Goal: Task Accomplishment & Management: Manage account settings

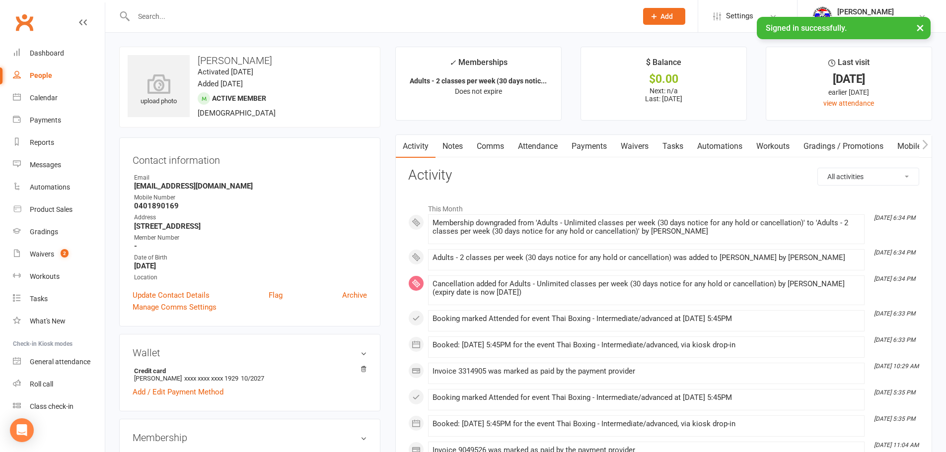
click at [267, 18] on input "text" at bounding box center [381, 16] width 500 height 14
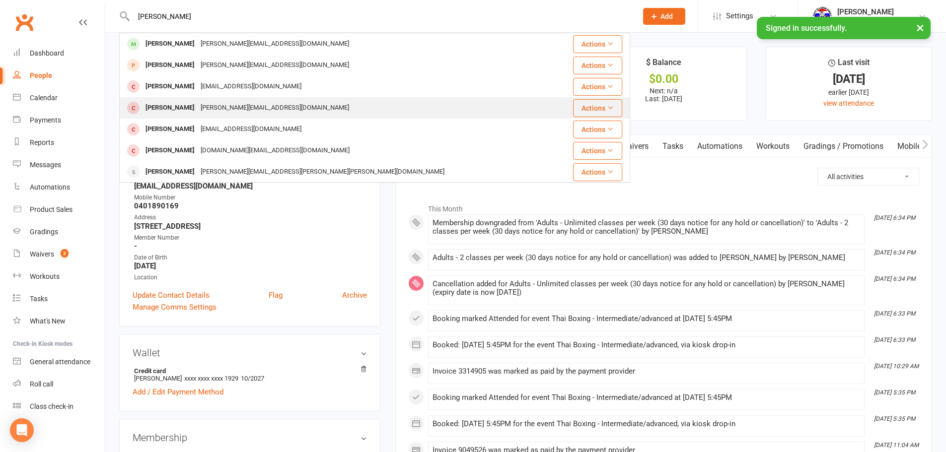
type input "[PERSON_NAME]"
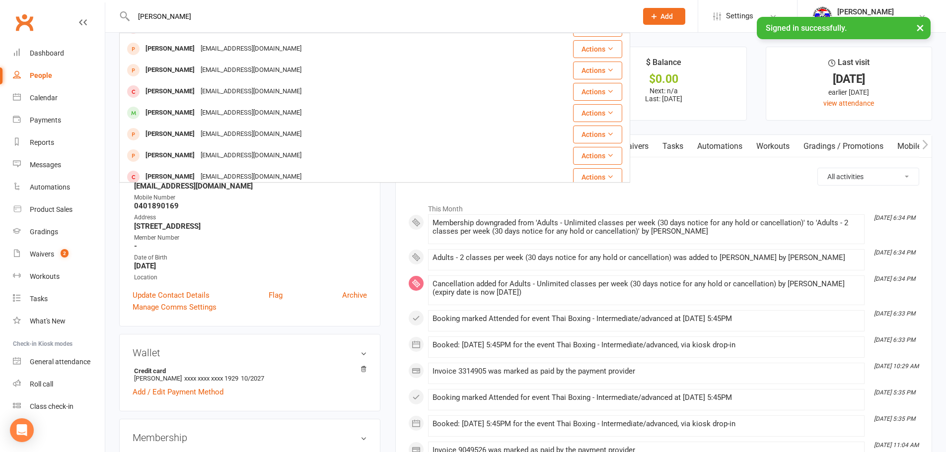
scroll to position [278, 0]
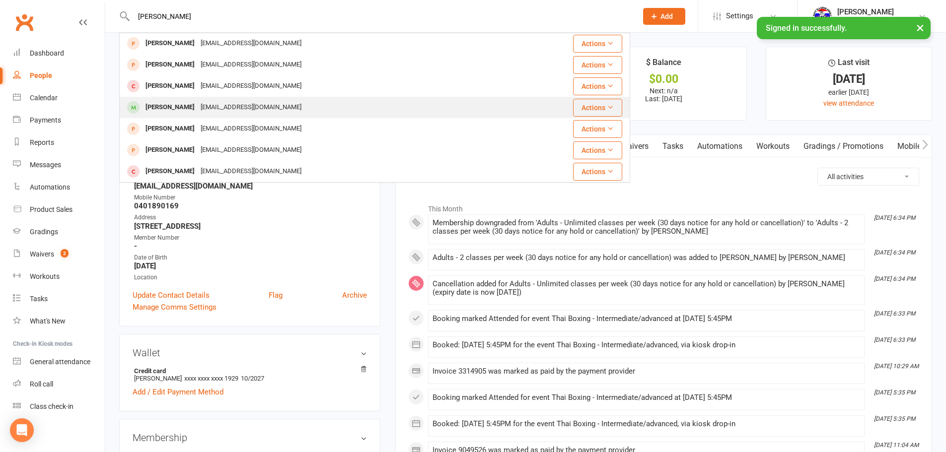
click at [250, 105] on div "[EMAIL_ADDRESS][DOMAIN_NAME]" at bounding box center [251, 107] width 107 height 14
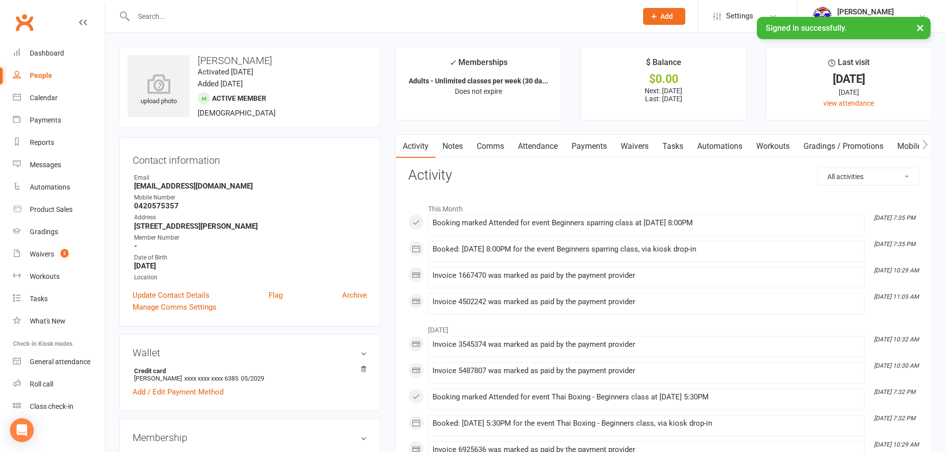
click at [599, 142] on link "Payments" at bounding box center [589, 146] width 49 height 23
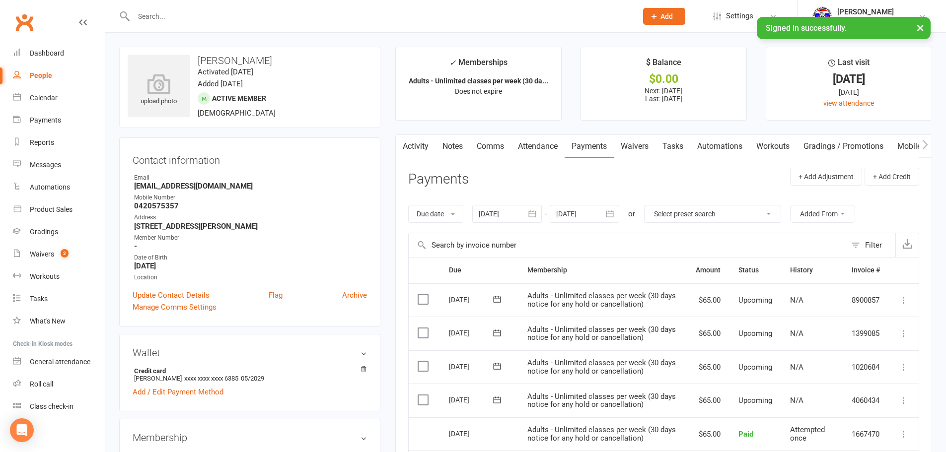
drag, startPoint x: 645, startPoint y: 152, endPoint x: 782, endPoint y: 166, distance: 138.3
click at [645, 152] on link "Waivers" at bounding box center [635, 146] width 42 height 23
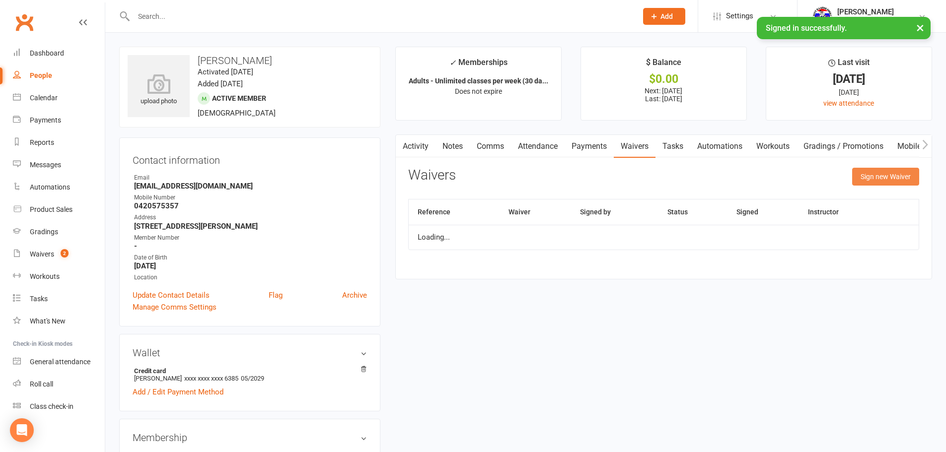
click at [869, 181] on button "Sign new Waiver" at bounding box center [885, 177] width 67 height 18
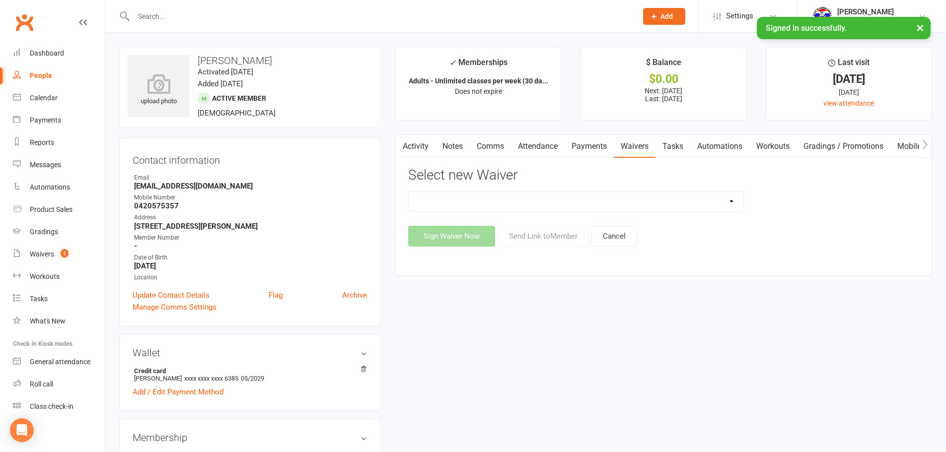
click at [647, 197] on select "Membership agreement Membership cancellation form Membership hold form New paym…" at bounding box center [576, 202] width 335 height 20
select select "12440"
click at [409, 192] on select "Membership agreement Membership cancellation form Membership hold form New paym…" at bounding box center [576, 202] width 335 height 20
click at [579, 243] on button "Send Link to Member" at bounding box center [543, 236] width 91 height 21
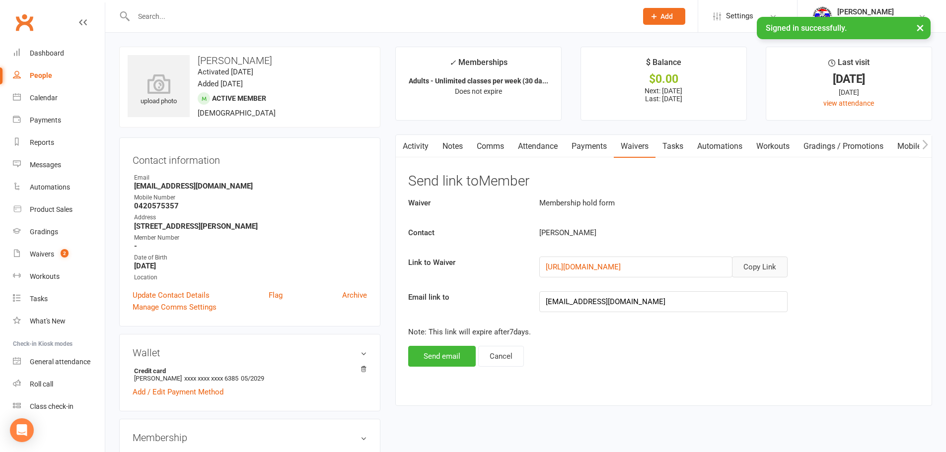
drag, startPoint x: 769, startPoint y: 272, endPoint x: 757, endPoint y: 269, distance: 12.3
click at [769, 272] on button "Copy Link" at bounding box center [760, 267] width 56 height 21
click at [18, 249] on link "Waivers 2" at bounding box center [59, 254] width 92 height 22
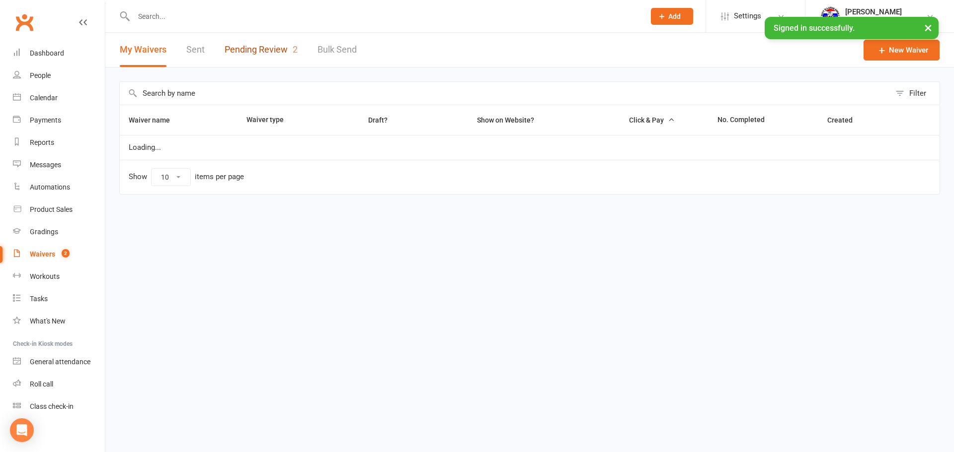
click at [255, 54] on link "Pending Review 2" at bounding box center [260, 50] width 73 height 34
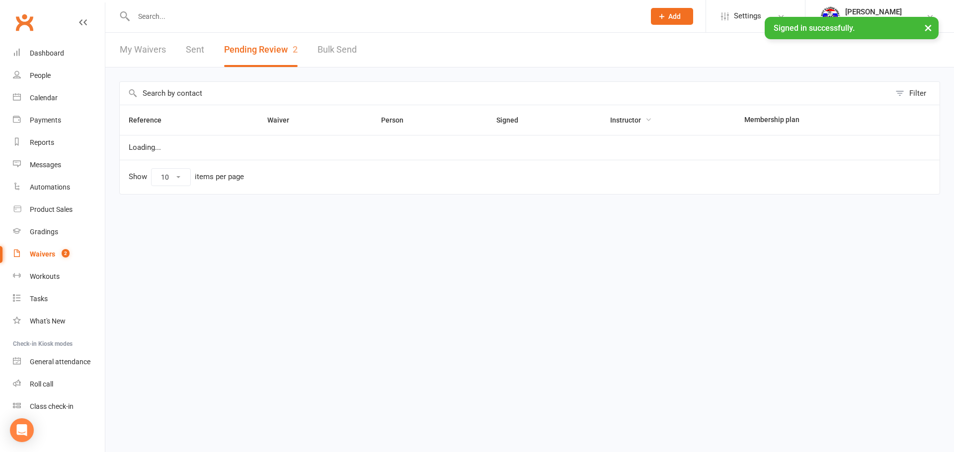
select select "100"
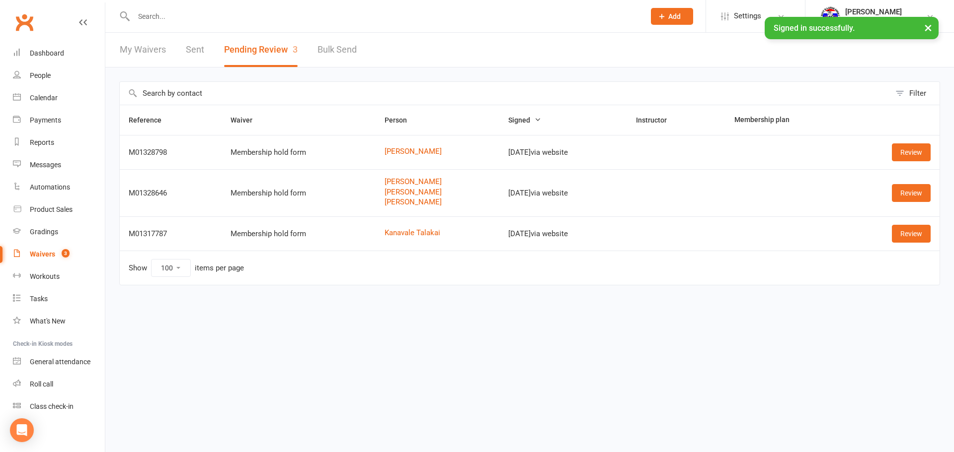
click at [915, 162] on td "Review" at bounding box center [892, 152] width 93 height 34
click at [907, 155] on link "Review" at bounding box center [910, 153] width 39 height 18
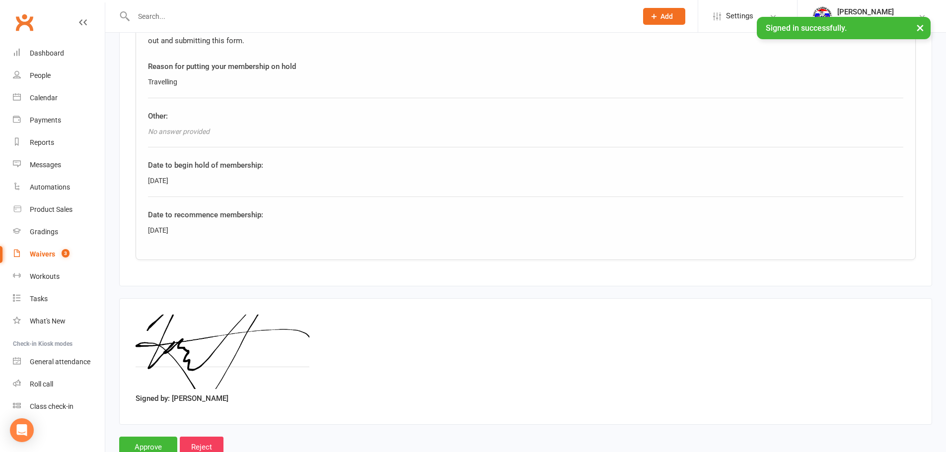
scroll to position [469, 0]
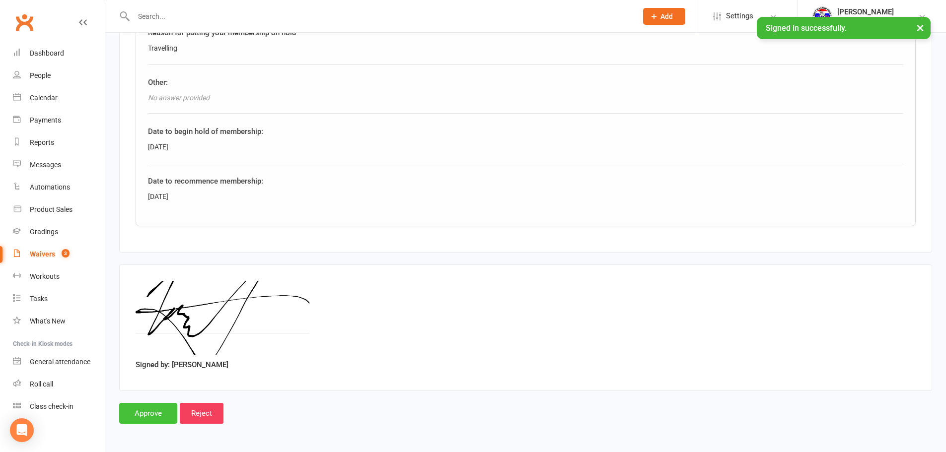
click at [133, 410] on input "Approve" at bounding box center [148, 413] width 58 height 21
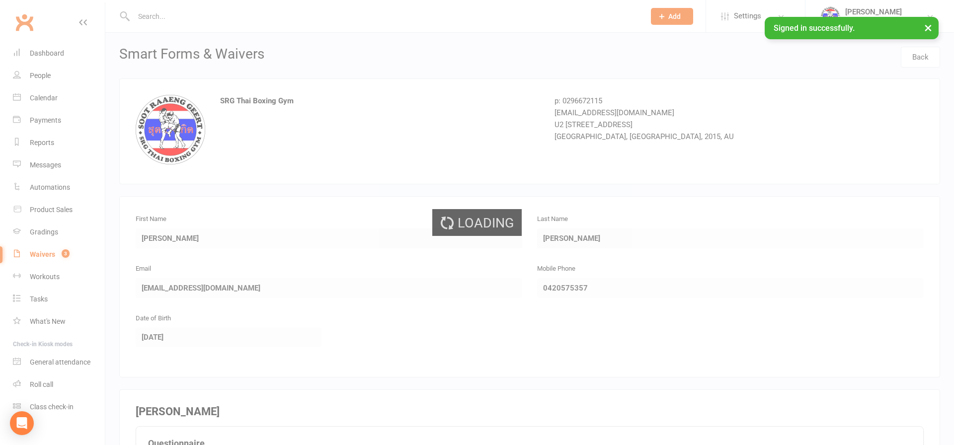
select select "100"
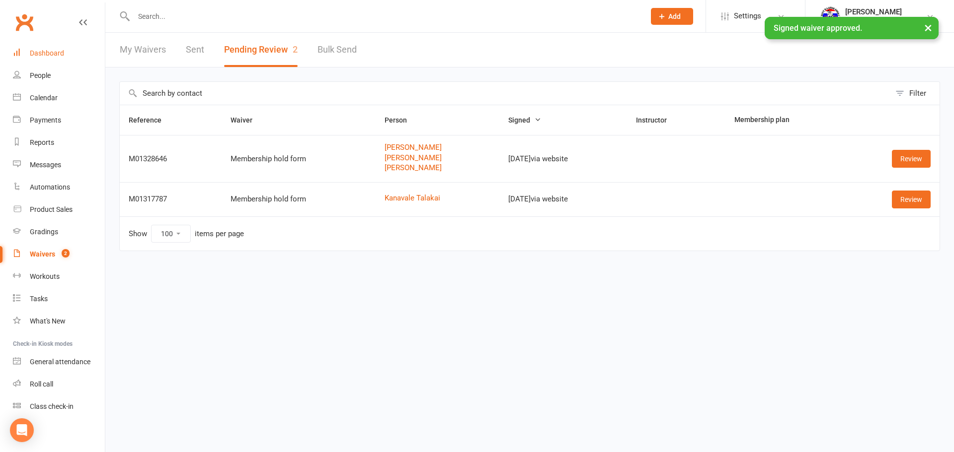
click at [65, 52] on link "Dashboard" at bounding box center [59, 53] width 92 height 22
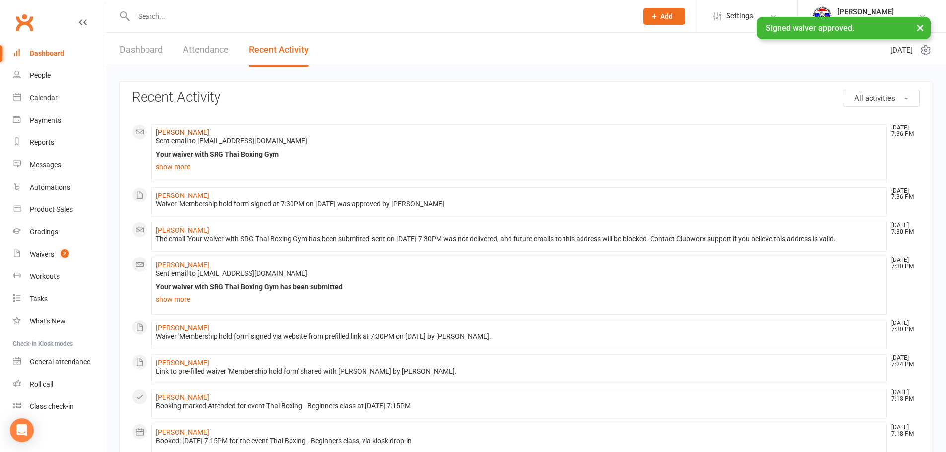
click at [161, 131] on link "Thomas O'Neill" at bounding box center [182, 133] width 53 height 8
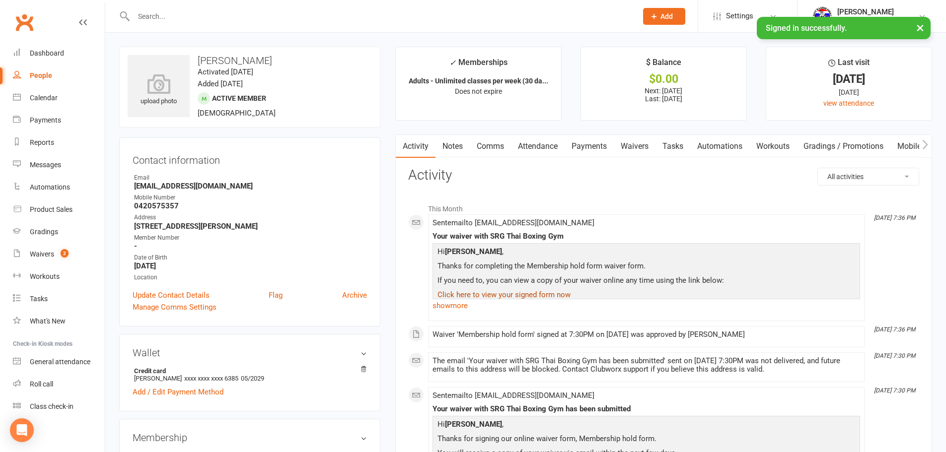
click at [604, 148] on link "Payments" at bounding box center [589, 146] width 49 height 23
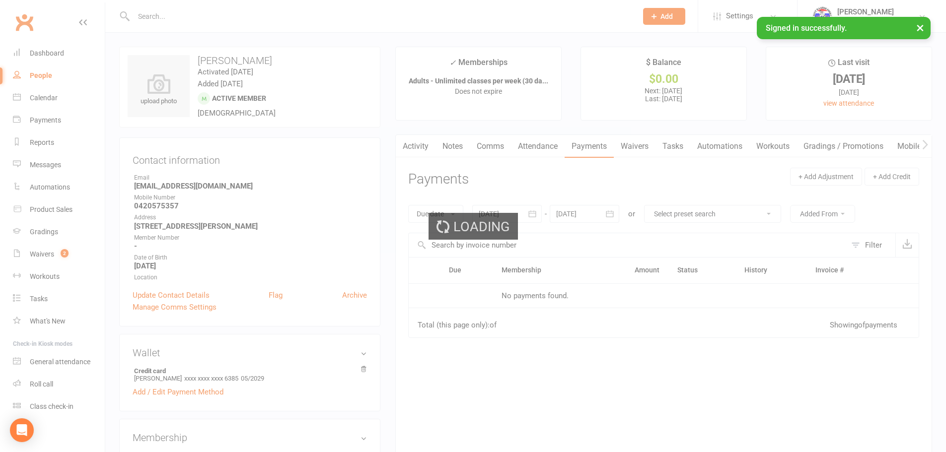
click at [633, 148] on link "Waivers" at bounding box center [635, 146] width 42 height 23
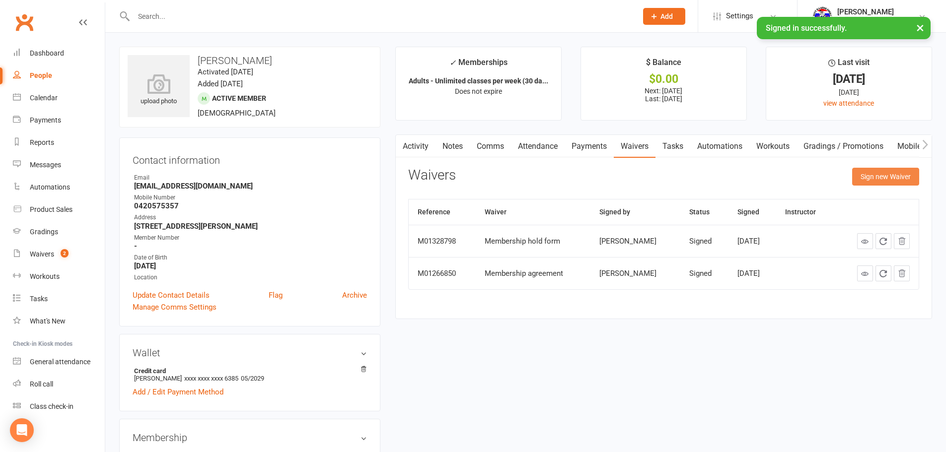
click at [870, 173] on button "Sign new Waiver" at bounding box center [885, 177] width 67 height 18
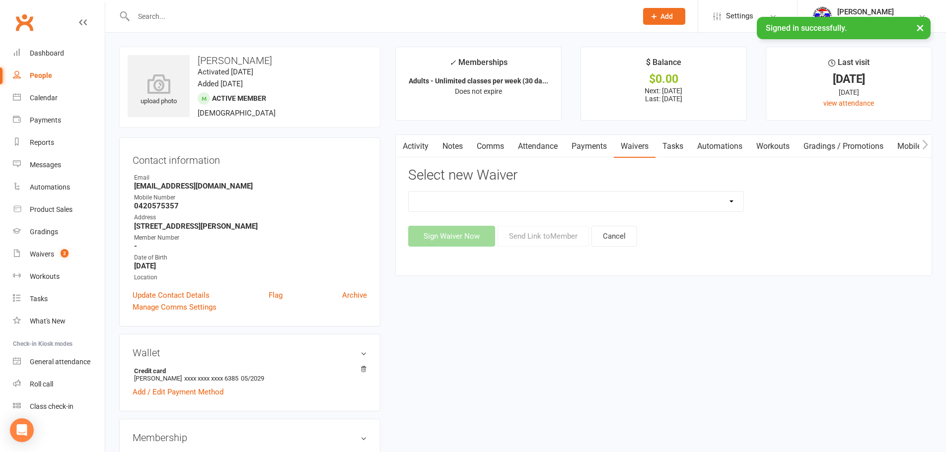
click at [512, 205] on select "Membership agreement Membership cancellation form Membership hold form New paym…" at bounding box center [576, 202] width 335 height 20
select select "12440"
click at [409, 192] on select "Membership agreement Membership cancellation form Membership hold form New paym…" at bounding box center [576, 202] width 335 height 20
click at [549, 247] on div "Activity Notes Comms Attendance Payments Waivers Tasks Automations Workouts Gra…" at bounding box center [663, 205] width 537 height 141
click at [563, 238] on button "Send Link to Member" at bounding box center [543, 236] width 91 height 21
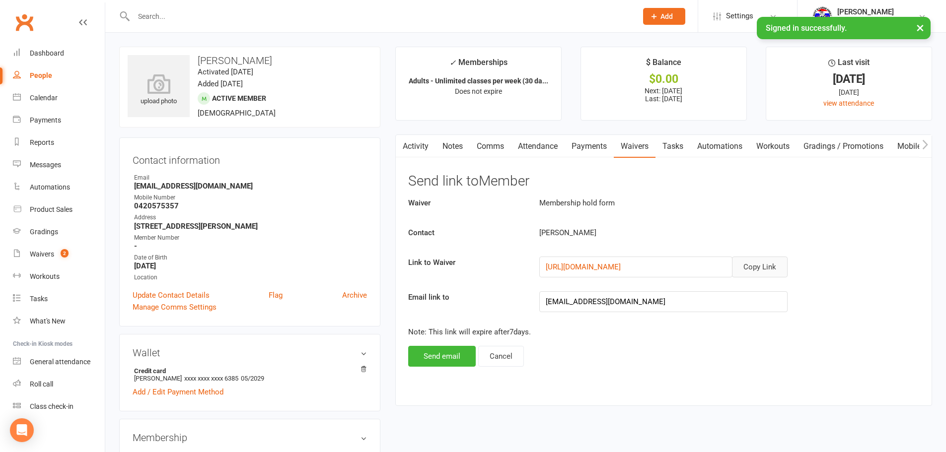
click at [764, 268] on button "Copy Link" at bounding box center [760, 267] width 56 height 21
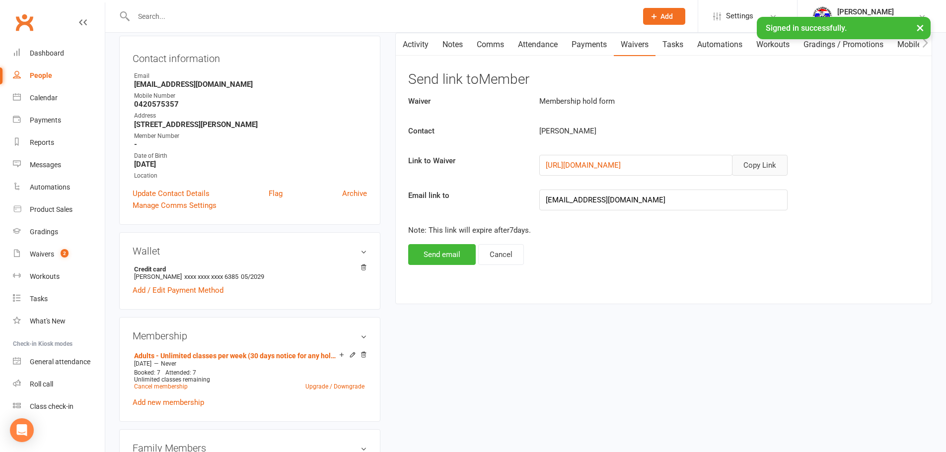
scroll to position [248, 0]
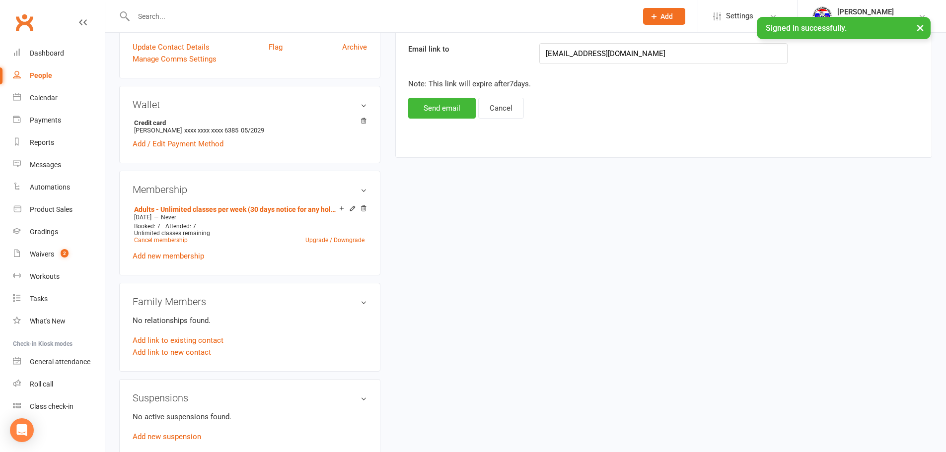
drag, startPoint x: 183, startPoint y: 429, endPoint x: 182, endPoint y: 435, distance: 5.5
click at [183, 432] on div "No active suspensions found. Add new suspension" at bounding box center [250, 427] width 234 height 32
click at [182, 435] on link "Add new suspension" at bounding box center [167, 437] width 69 height 9
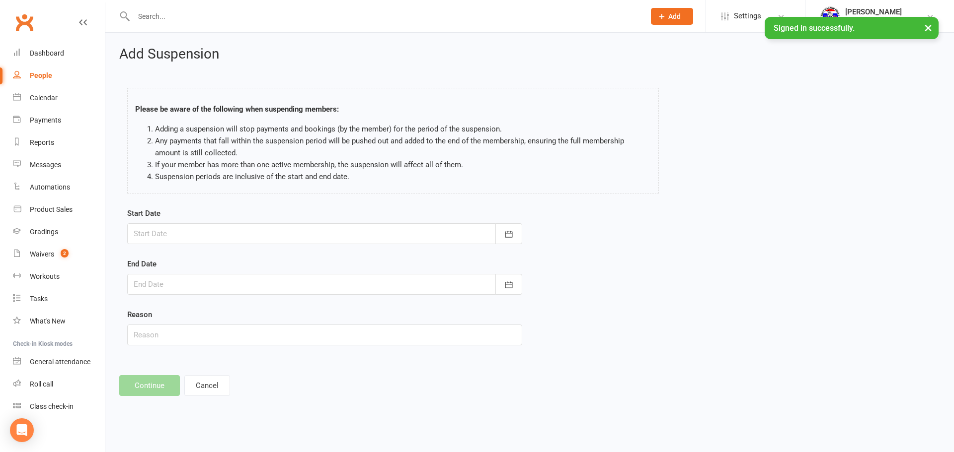
click at [286, 242] on div at bounding box center [324, 233] width 395 height 21
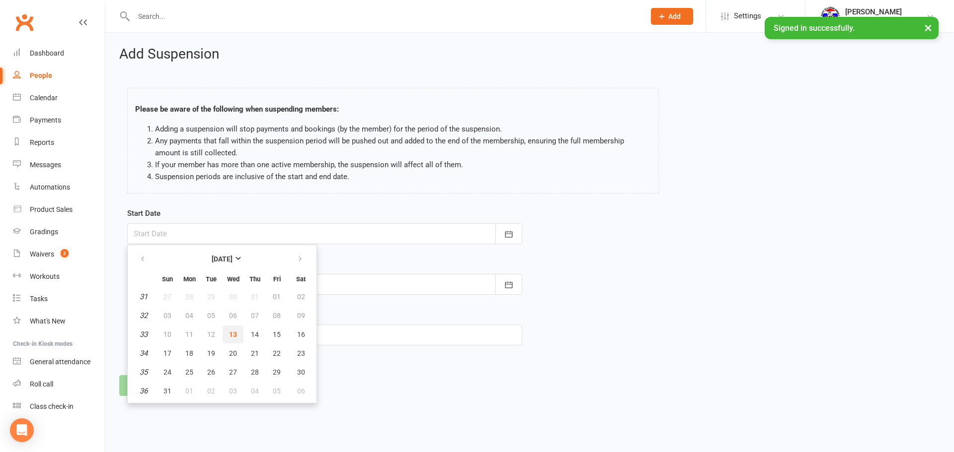
click at [227, 331] on button "13" at bounding box center [232, 335] width 21 height 18
type input "13 Aug 2025"
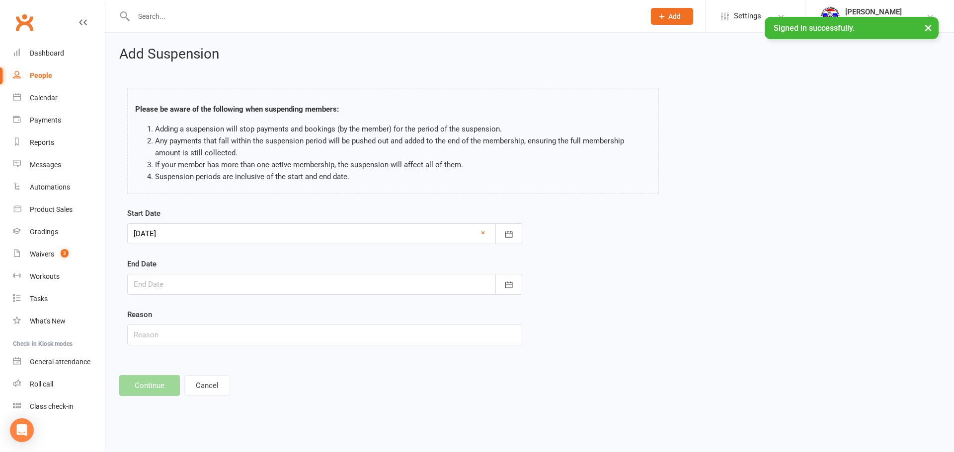
click at [268, 258] on div "End Date August 2025 Sun Mon Tue Wed Thu Fri Sat 31 27 28 29 30 31 01 02 32 03 …" at bounding box center [324, 276] width 395 height 37
click at [260, 284] on div at bounding box center [324, 284] width 395 height 21
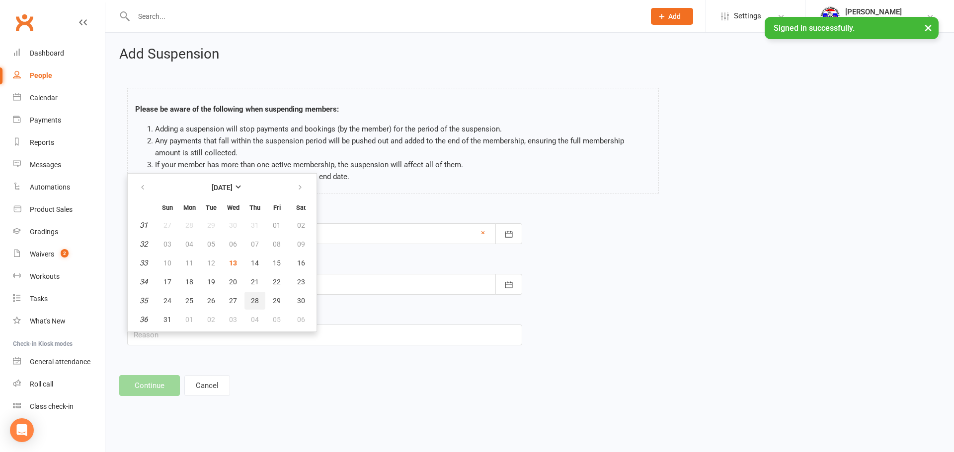
click at [251, 299] on span "28" at bounding box center [255, 301] width 8 height 8
type input "28 Aug 2025"
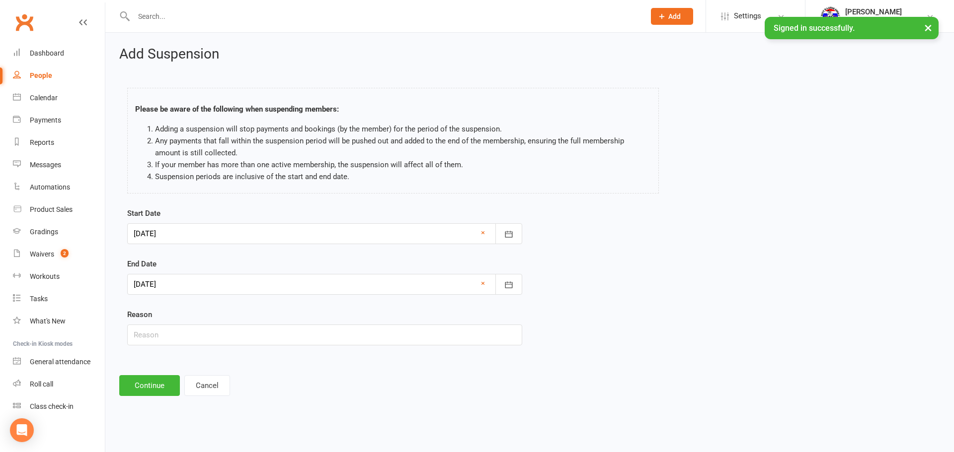
click at [264, 273] on div "End Date 28 Aug 2025 August 2025 Sun Mon Tue Wed Thu Fri Sat 31 27 28 29 30 31 …" at bounding box center [324, 276] width 395 height 37
click at [301, 237] on div at bounding box center [324, 233] width 395 height 21
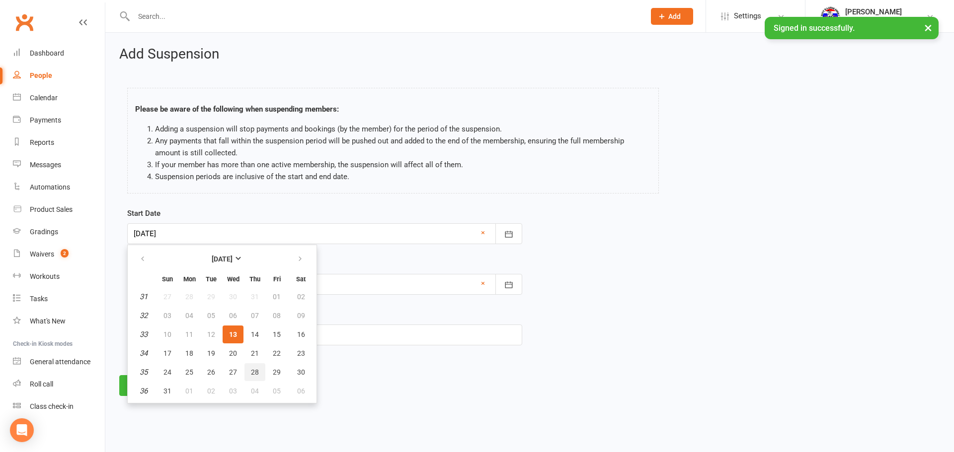
click at [260, 369] on button "28" at bounding box center [254, 373] width 21 height 18
type input "28 Aug 2025"
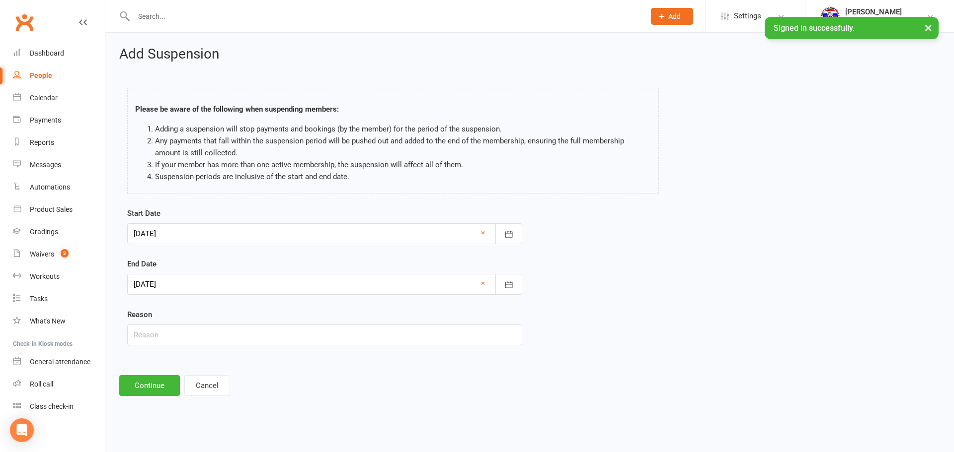
click at [263, 315] on div "Reason" at bounding box center [324, 327] width 395 height 37
click at [301, 275] on div at bounding box center [324, 284] width 395 height 21
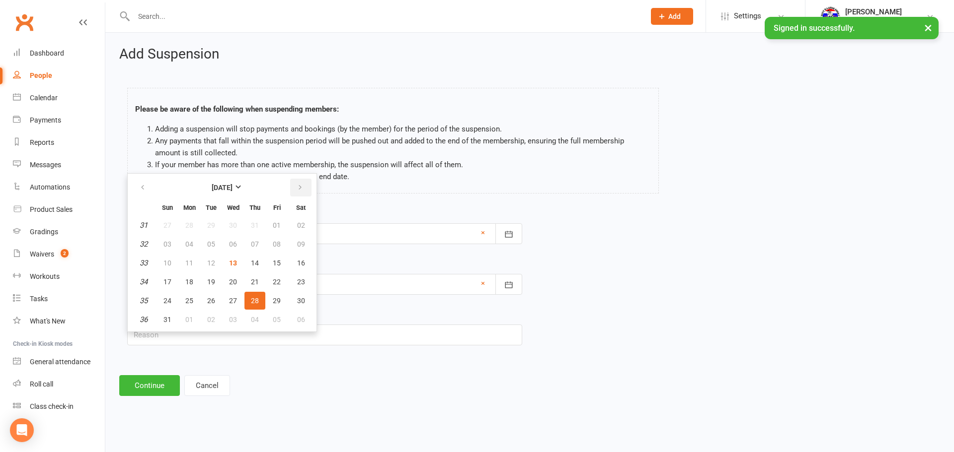
click at [299, 180] on button "button" at bounding box center [300, 188] width 21 height 18
drag, startPoint x: 267, startPoint y: 241, endPoint x: 261, endPoint y: 243, distance: 5.8
click at [261, 243] on tr "37 07 08 09 10 11 12 13" at bounding box center [222, 244] width 183 height 18
click at [261, 243] on button "11" at bounding box center [254, 244] width 21 height 18
type input "11 Sep 2025"
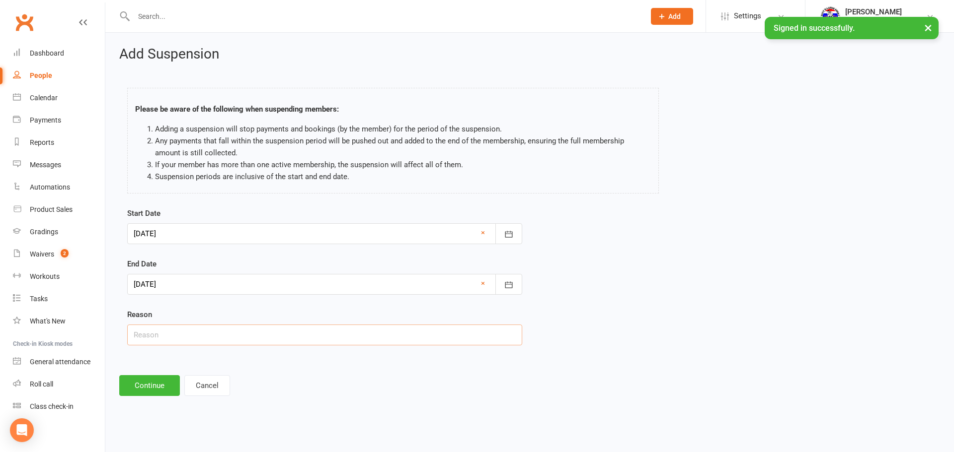
click at [207, 332] on input "text" at bounding box center [324, 335] width 395 height 21
type input "travelling"
click at [160, 396] on div "Add Suspension Please be aware of the following when suspending members: Adding…" at bounding box center [529, 221] width 848 height 377
click at [159, 388] on button "Continue" at bounding box center [149, 385] width 61 height 21
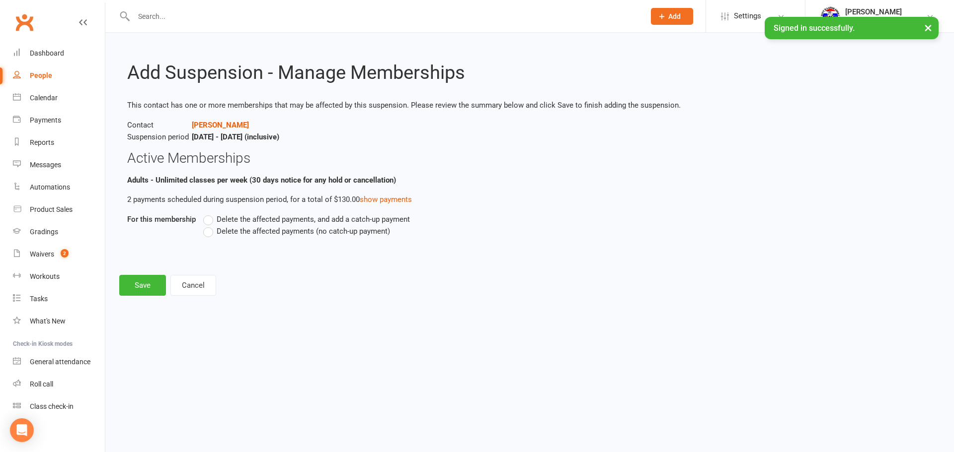
click at [308, 229] on span "Delete the affected payments (no catch-up payment)" at bounding box center [303, 230] width 173 height 10
click at [210, 225] on input "Delete the affected payments (no catch-up payment)" at bounding box center [206, 225] width 6 height 0
click at [124, 286] on button "Save" at bounding box center [142, 285] width 47 height 21
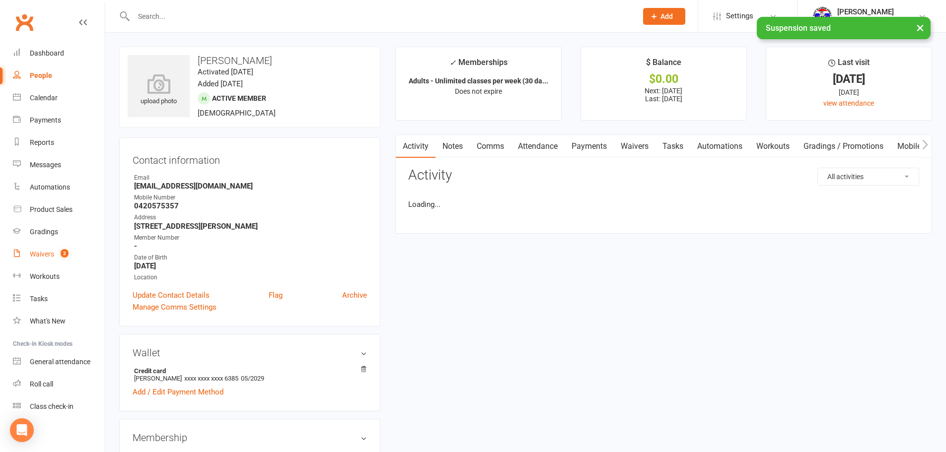
click at [58, 256] on count-badge "2" at bounding box center [62, 254] width 13 height 8
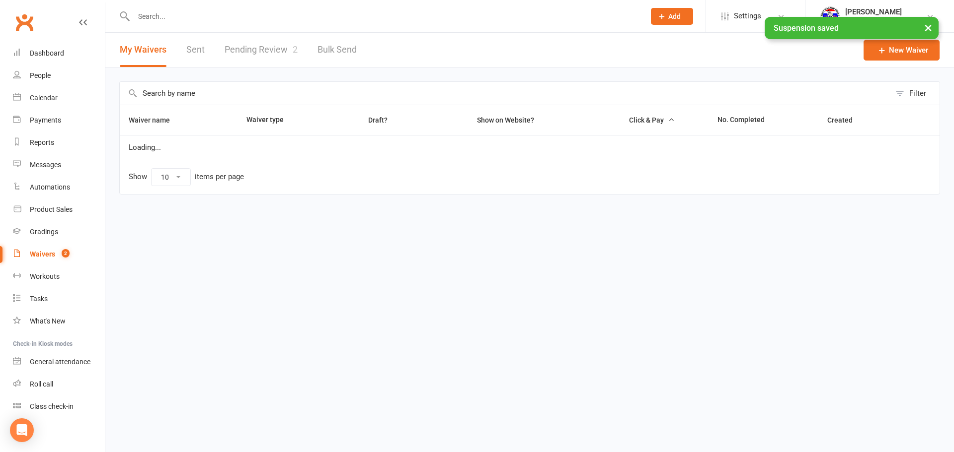
click at [267, 53] on link "Pending Review 2" at bounding box center [260, 50] width 73 height 34
select select "100"
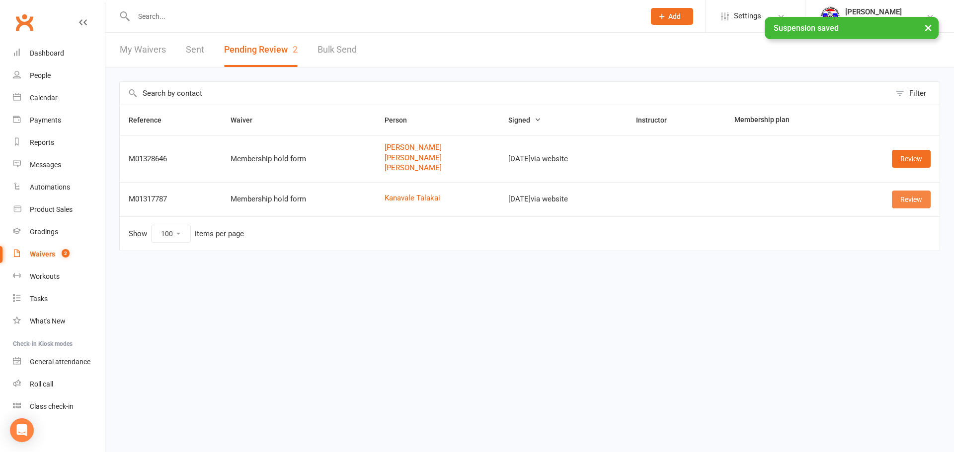
click at [911, 202] on link "Review" at bounding box center [910, 200] width 39 height 18
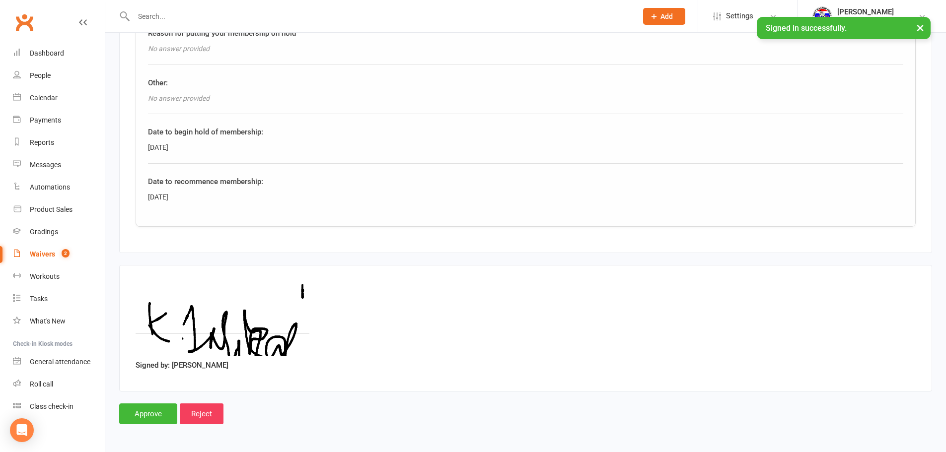
scroll to position [469, 0]
click at [139, 415] on input "Approve" at bounding box center [148, 413] width 58 height 21
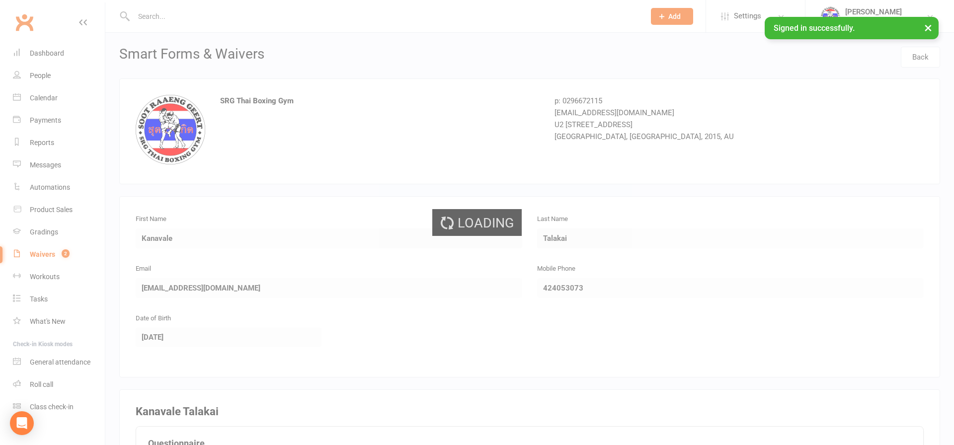
select select "100"
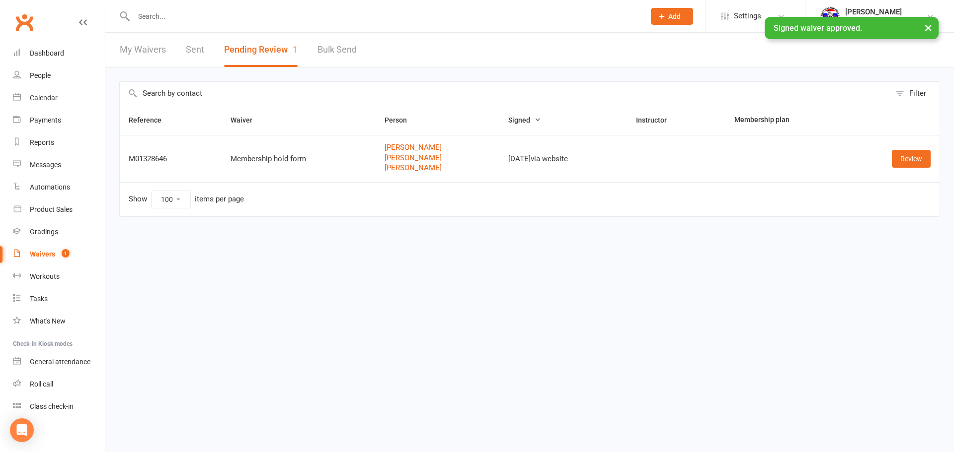
click at [59, 34] on div "Clubworx" at bounding box center [52, 28] width 105 height 37
click at [58, 45] on link "Dashboard" at bounding box center [59, 53] width 92 height 22
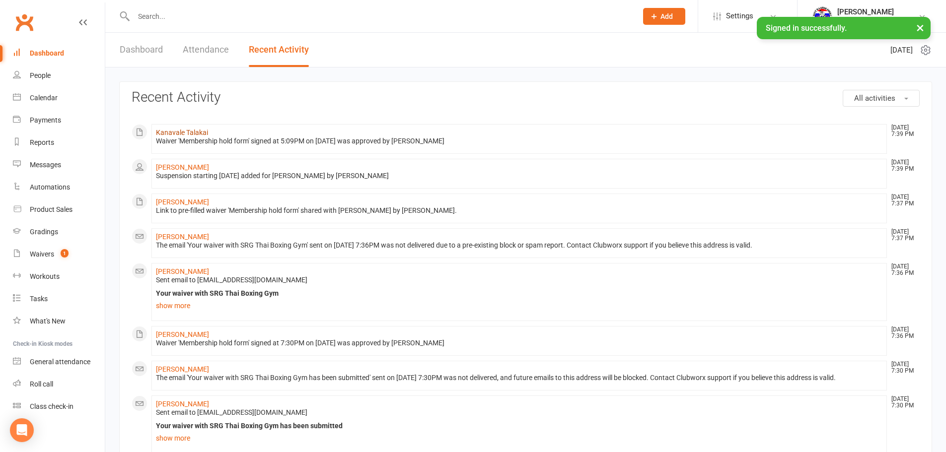
click at [199, 132] on link "Kanavale Talakai" at bounding box center [182, 133] width 52 height 8
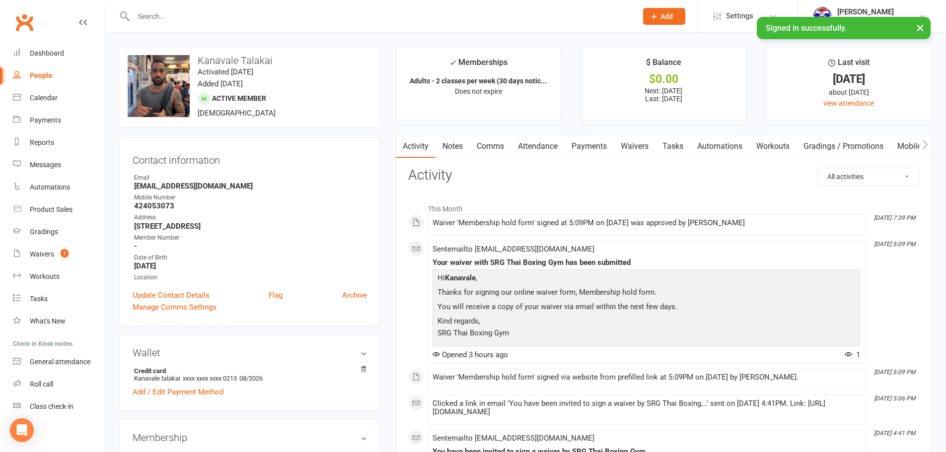
click at [639, 154] on link "Waivers" at bounding box center [635, 146] width 42 height 23
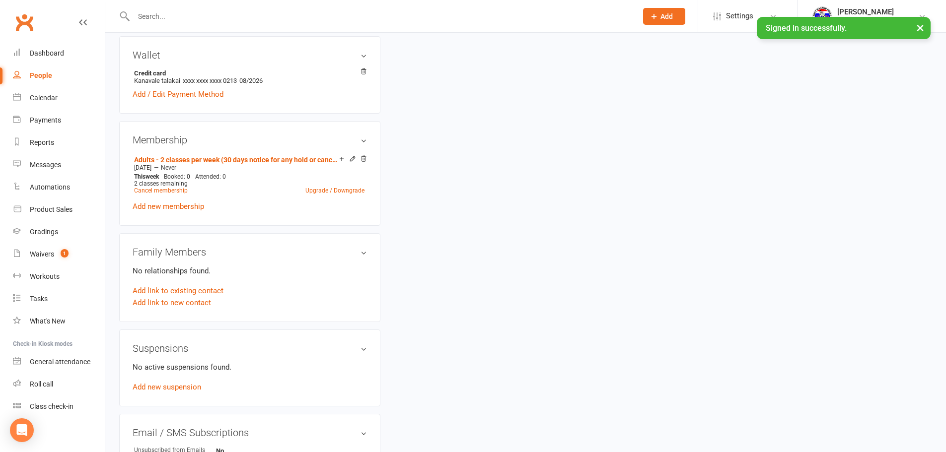
scroll to position [497, 0]
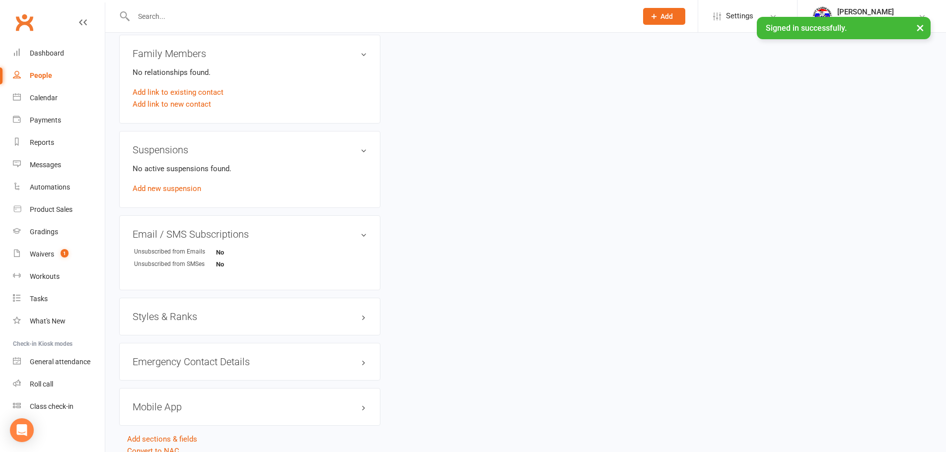
click at [160, 182] on div "No active suspensions found. Add new suspension" at bounding box center [250, 179] width 234 height 32
click at [160, 187] on link "Add new suspension" at bounding box center [167, 188] width 69 height 9
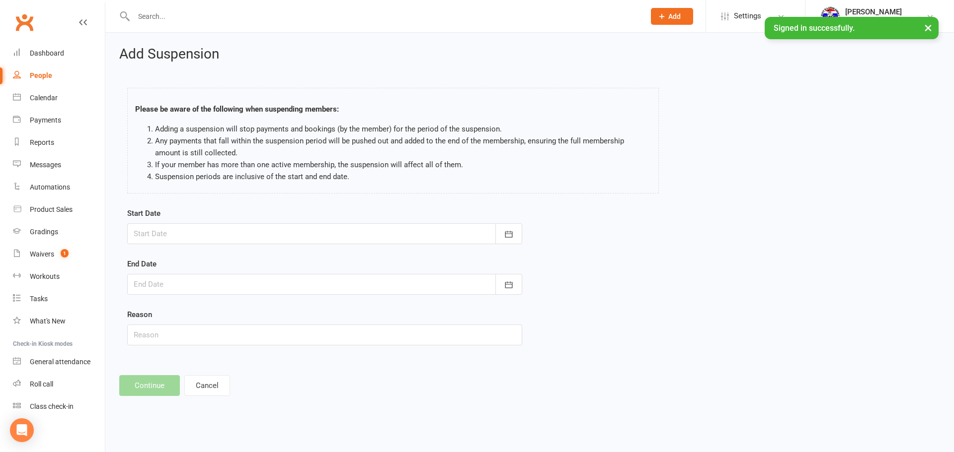
click at [243, 237] on div at bounding box center [324, 233] width 395 height 21
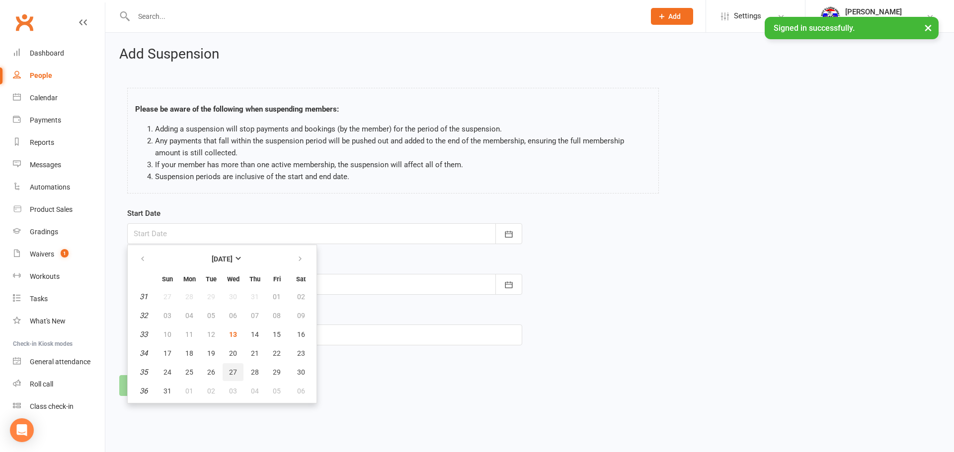
click at [239, 370] on button "27" at bounding box center [232, 373] width 21 height 18
type input "27 Aug 2025"
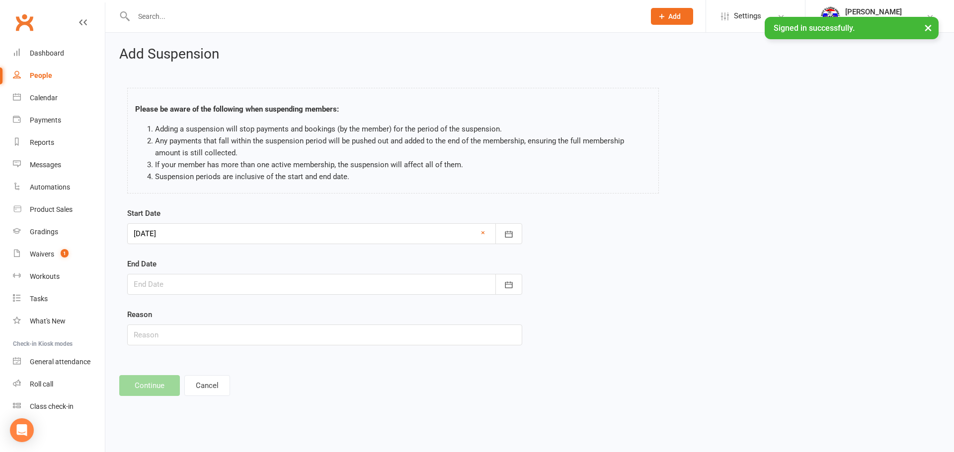
click at [339, 269] on div "End Date August 2025 Sun Mon Tue Wed Thu Fri Sat 31 27 28 29 30 31 01 02 32 03 …" at bounding box center [324, 276] width 395 height 37
click at [337, 285] on div at bounding box center [324, 284] width 395 height 21
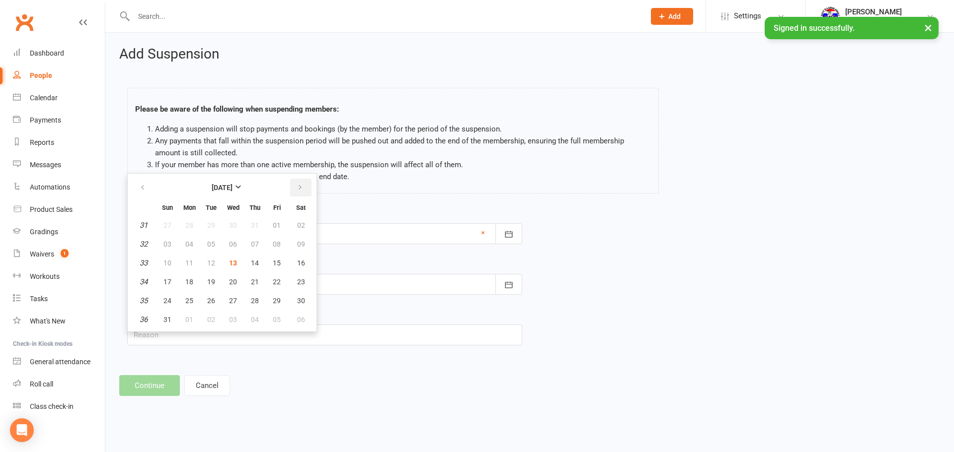
click at [306, 195] on button "button" at bounding box center [300, 188] width 21 height 18
click at [252, 281] on span "25" at bounding box center [255, 282] width 8 height 8
type input "25 Sep 2025"
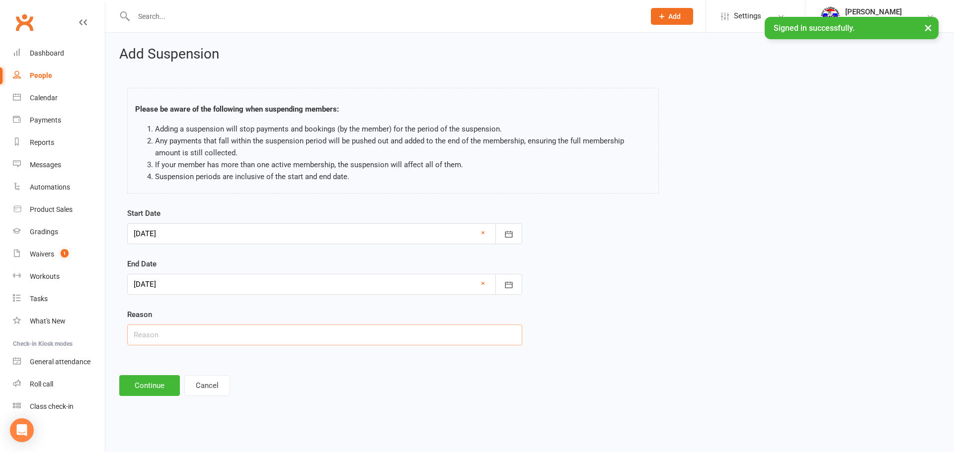
click at [233, 330] on input "text" at bounding box center [324, 335] width 395 height 21
type input "travelling"
click at [162, 387] on button "Continue" at bounding box center [149, 385] width 61 height 21
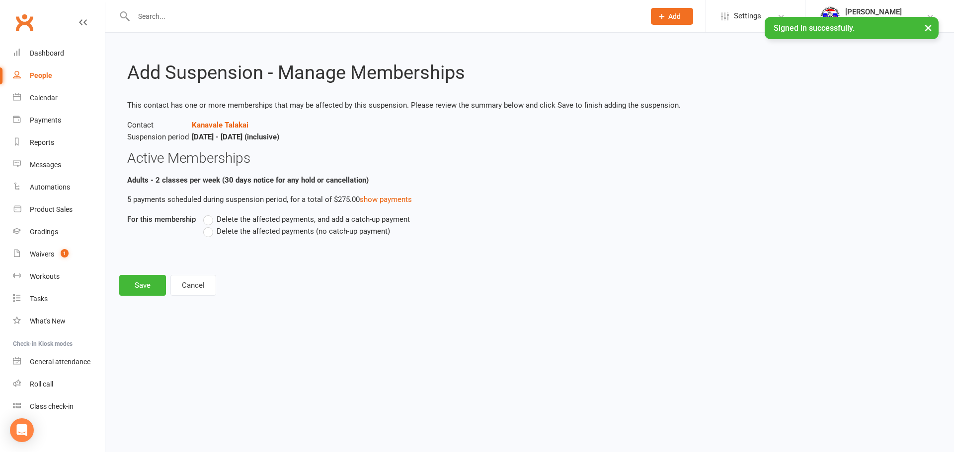
click at [267, 226] on span "Delete the affected payments (no catch-up payment)" at bounding box center [303, 230] width 173 height 10
click at [210, 225] on input "Delete the affected payments (no catch-up payment)" at bounding box center [206, 225] width 6 height 0
click at [139, 285] on button "Save" at bounding box center [142, 285] width 47 height 21
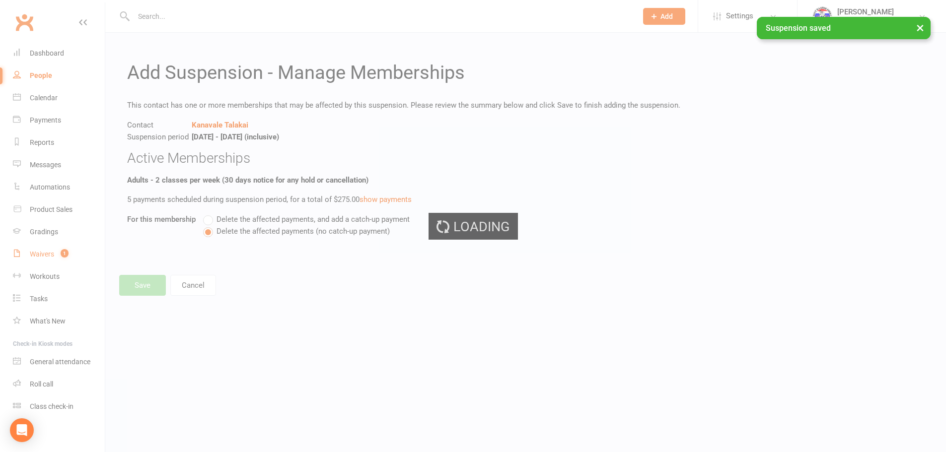
click at [40, 255] on div "Waivers" at bounding box center [42, 254] width 24 height 8
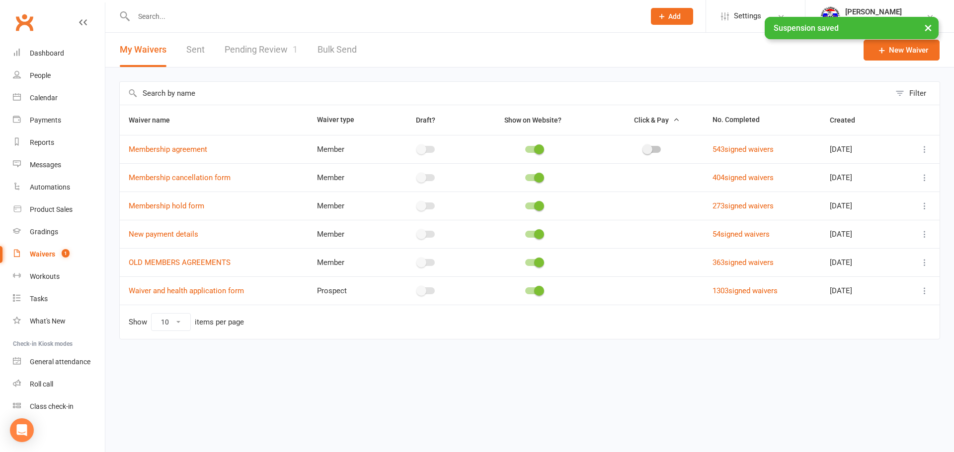
click at [296, 51] on div "My Waivers Sent Pending Review 1 Bulk Send" at bounding box center [238, 50] width 266 height 34
click at [278, 48] on link "Pending Review 1" at bounding box center [260, 50] width 73 height 34
select select "100"
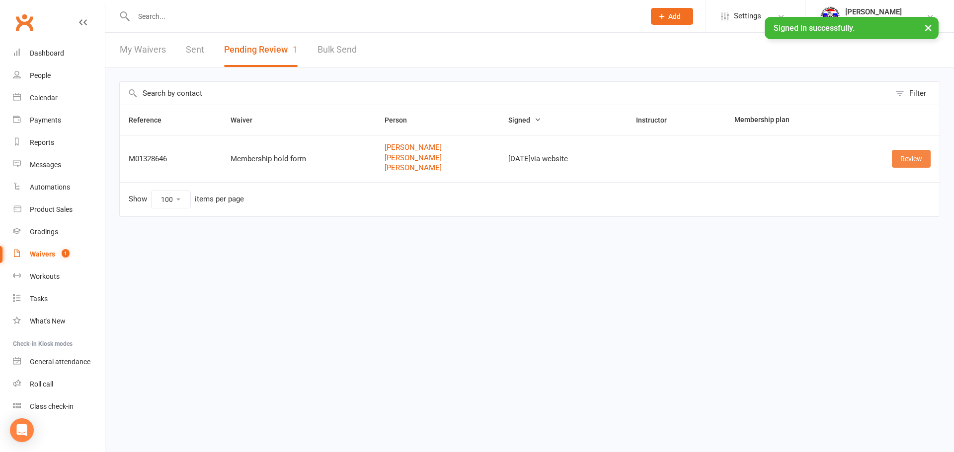
click at [902, 153] on link "Review" at bounding box center [910, 159] width 39 height 18
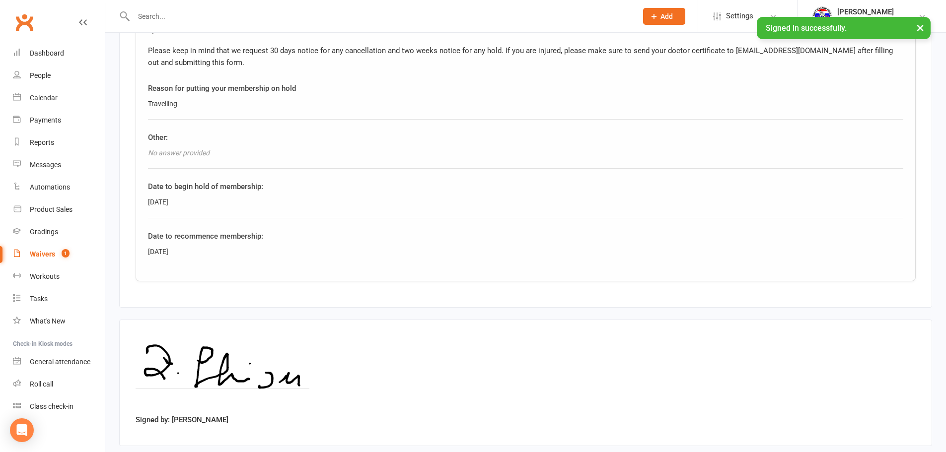
scroll to position [972, 0]
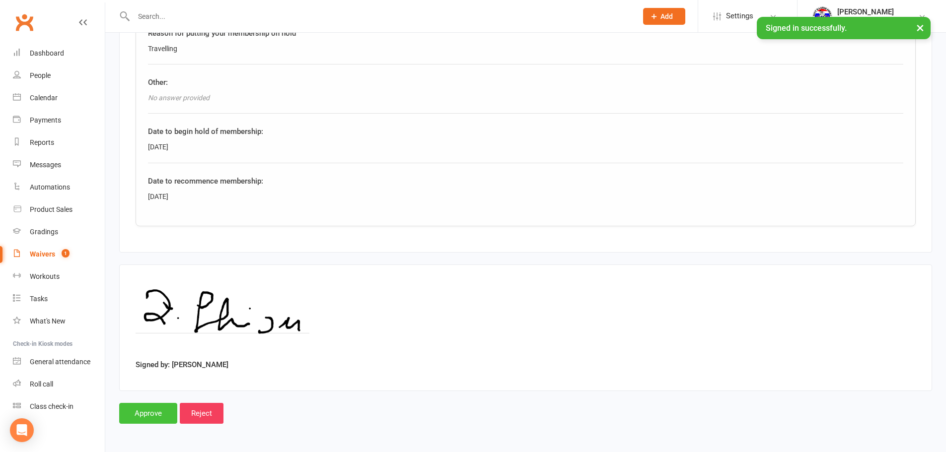
click at [147, 407] on input "Approve" at bounding box center [148, 413] width 58 height 21
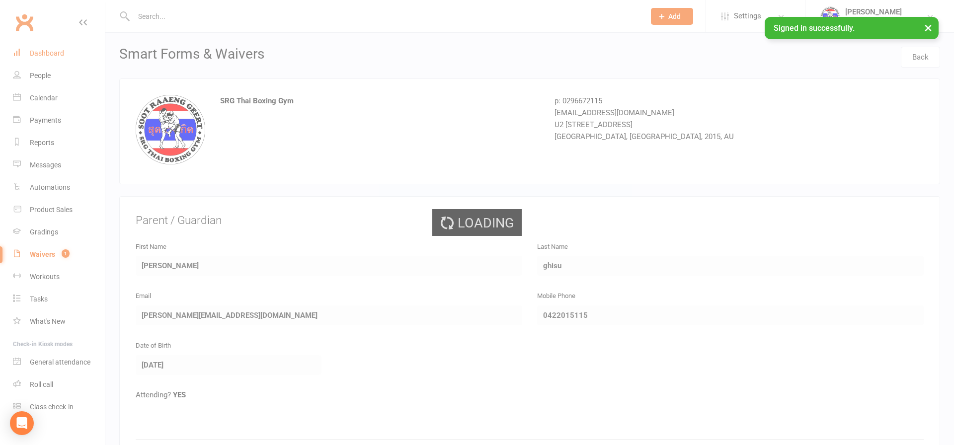
select select "100"
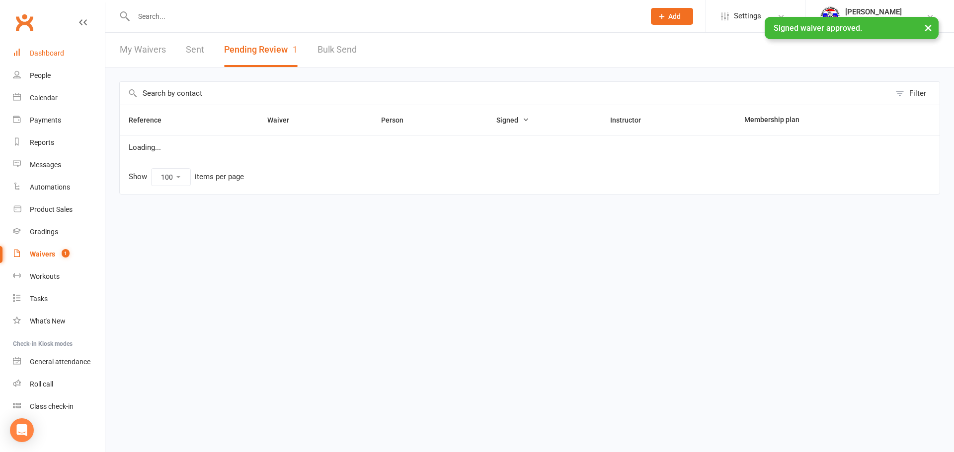
click at [47, 47] on link "Dashboard" at bounding box center [59, 53] width 92 height 22
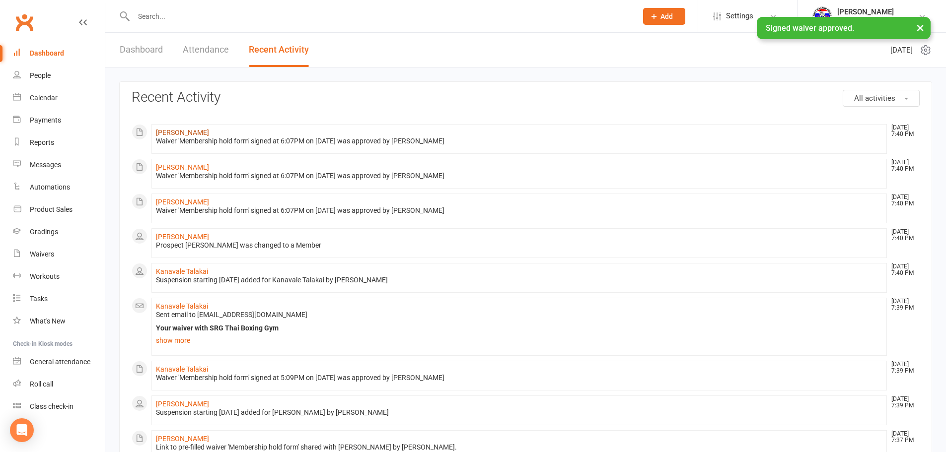
click at [178, 129] on link "Luca Ghisu" at bounding box center [182, 133] width 53 height 8
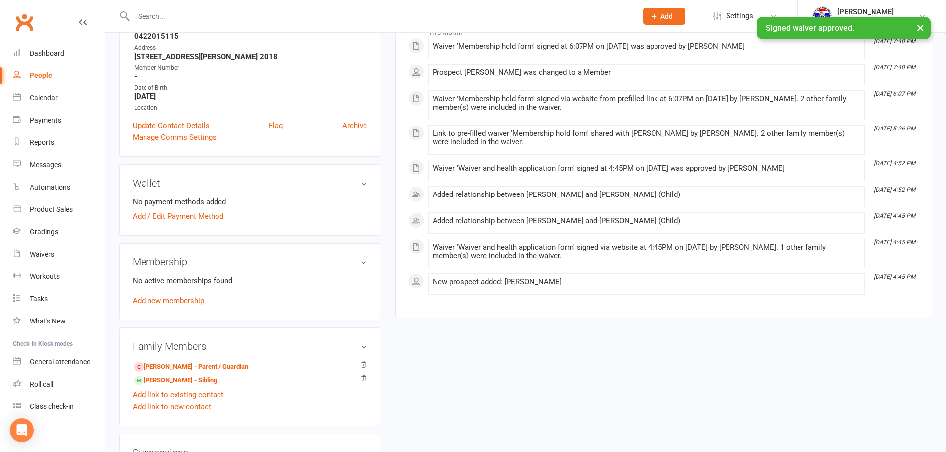
scroll to position [199, 0]
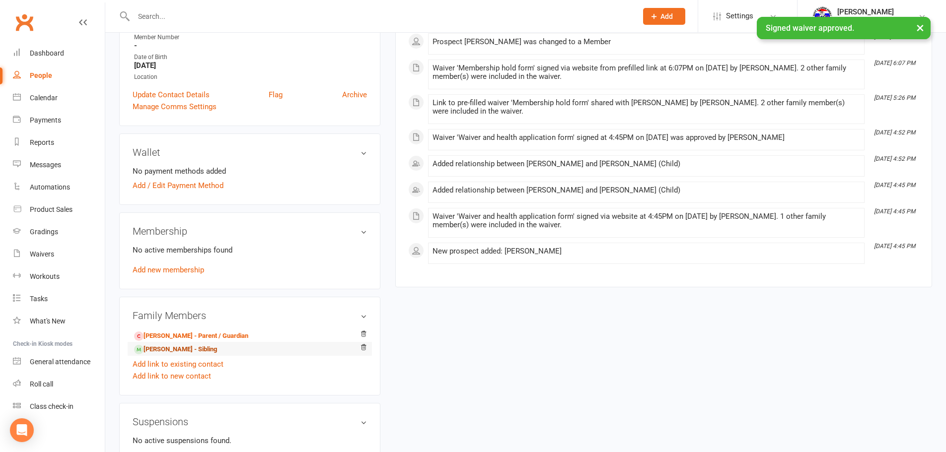
click at [175, 347] on link "Francesco Ghisu - Sibling" at bounding box center [175, 350] width 83 height 10
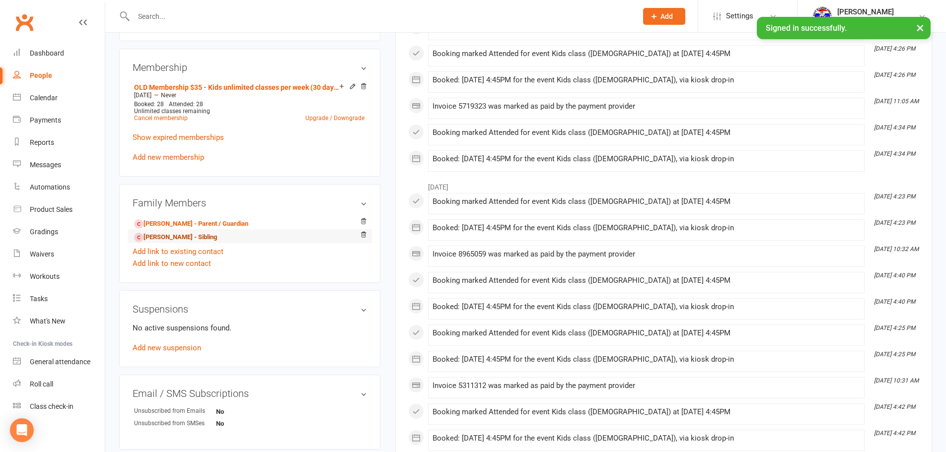
scroll to position [397, 0]
click at [173, 343] on link "Add new suspension" at bounding box center [167, 347] width 69 height 9
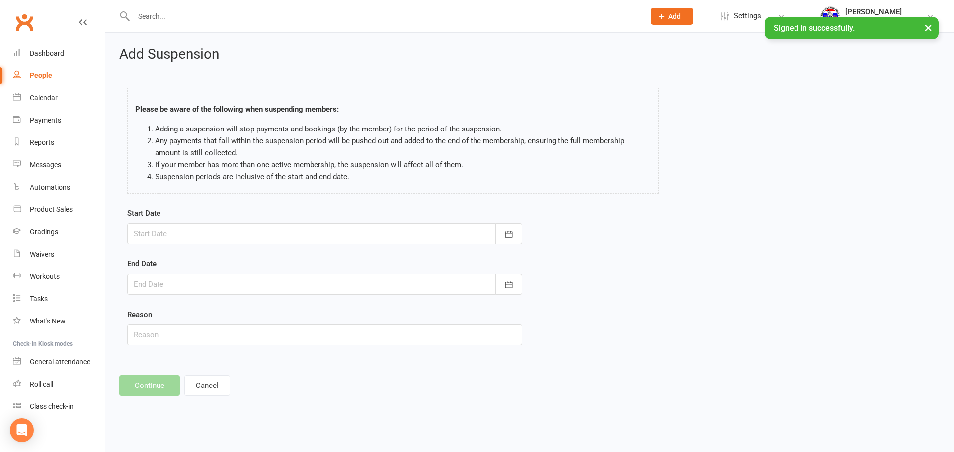
click at [389, 222] on div "Start Date August 2025 Sun Mon Tue Wed Thu Fri Sat 31 27 28 29 30 31 01 02 32 0…" at bounding box center [324, 226] width 395 height 37
click at [386, 233] on div at bounding box center [324, 233] width 395 height 21
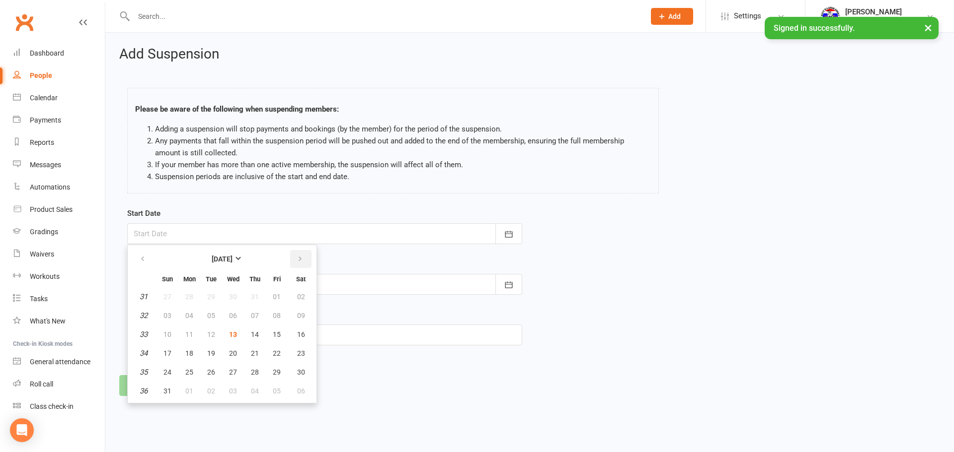
click at [297, 252] on button "button" at bounding box center [300, 259] width 21 height 18
click at [248, 297] on button "04" at bounding box center [254, 297] width 21 height 18
type input "04 Sep 2025"
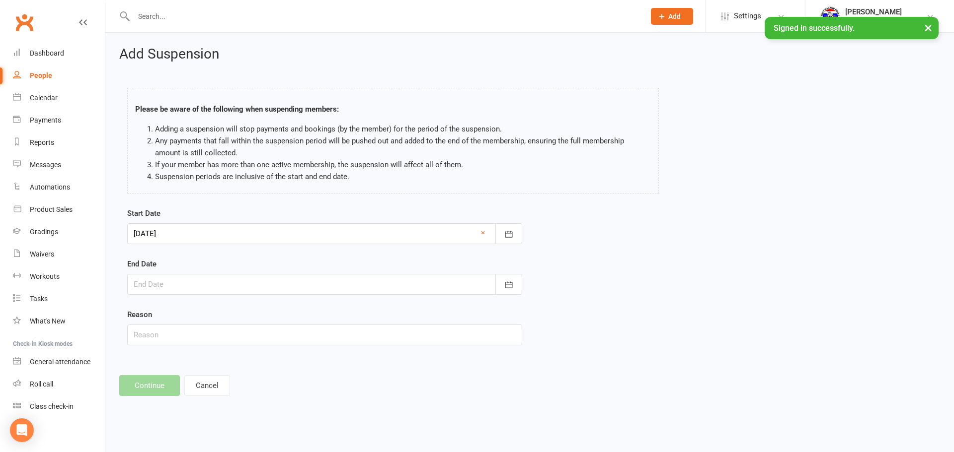
drag, startPoint x: 282, startPoint y: 280, endPoint x: 291, endPoint y: 274, distance: 11.0
click at [282, 280] on div at bounding box center [324, 284] width 395 height 21
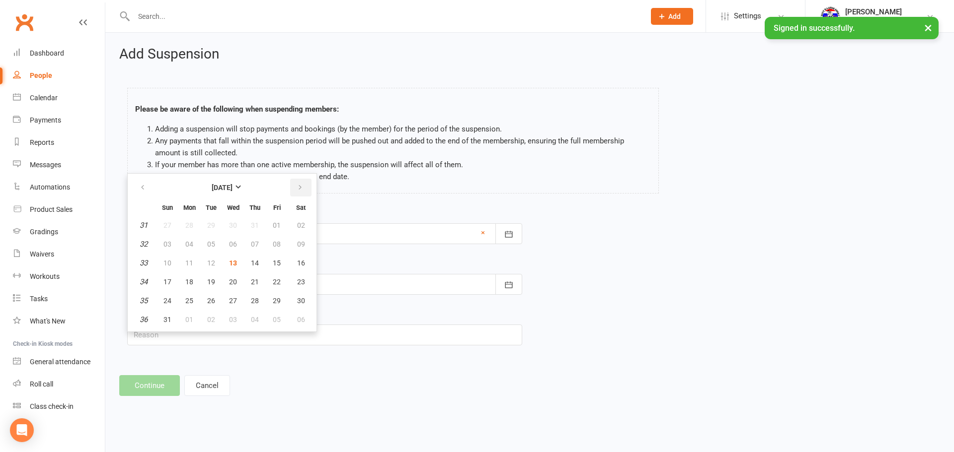
click at [303, 189] on button "button" at bounding box center [300, 188] width 21 height 18
click at [262, 261] on button "16" at bounding box center [254, 263] width 21 height 18
type input "16 Oct 2025"
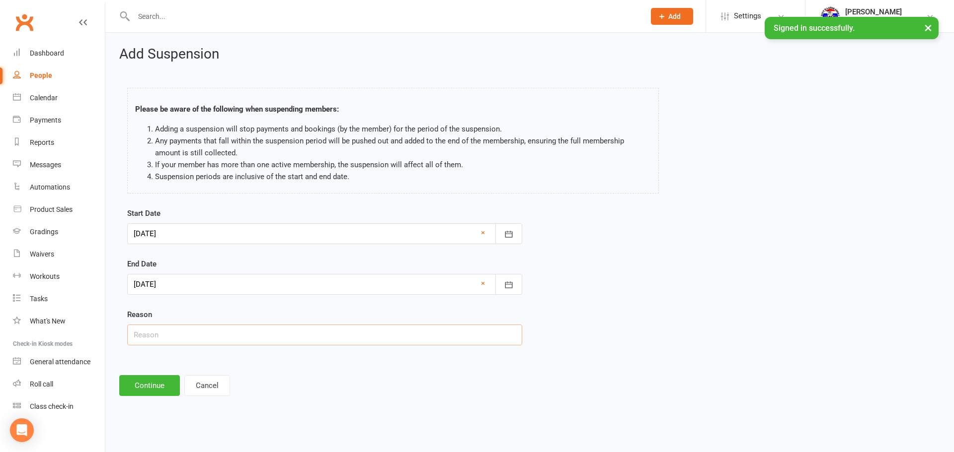
click at [239, 334] on input "text" at bounding box center [324, 335] width 395 height 21
type input "travelling"
click at [152, 374] on div "Add Suspension Please be aware of the following when suspending members: Adding…" at bounding box center [529, 221] width 848 height 377
click at [139, 385] on button "Continue" at bounding box center [149, 385] width 61 height 21
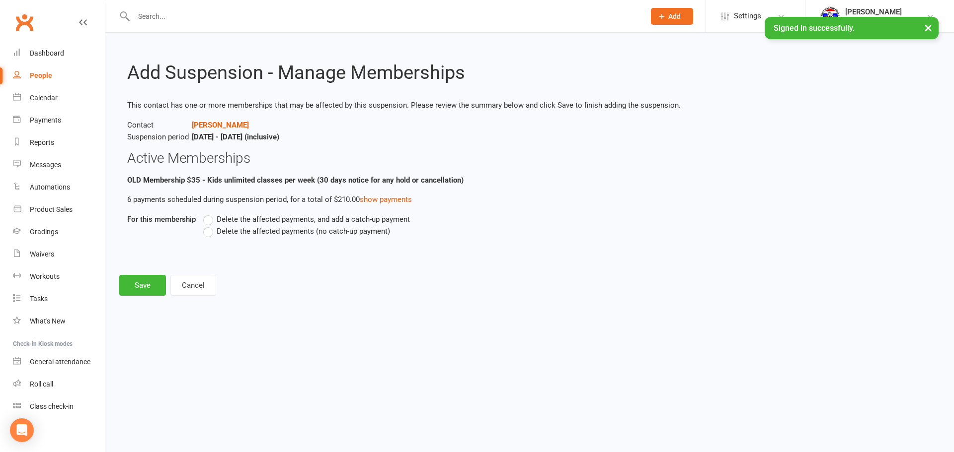
click at [241, 236] on label "Delete the affected payments (no catch-up payment)" at bounding box center [296, 231] width 187 height 12
click at [210, 225] on input "Delete the affected payments (no catch-up payment)" at bounding box center [206, 225] width 6 height 0
click at [162, 282] on button "Save" at bounding box center [142, 285] width 47 height 21
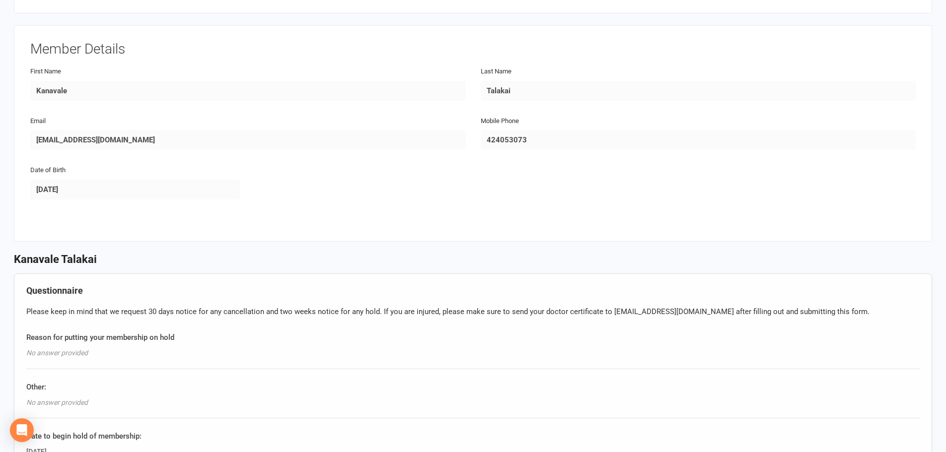
scroll to position [199, 0]
